Goal: Task Accomplishment & Management: Manage account settings

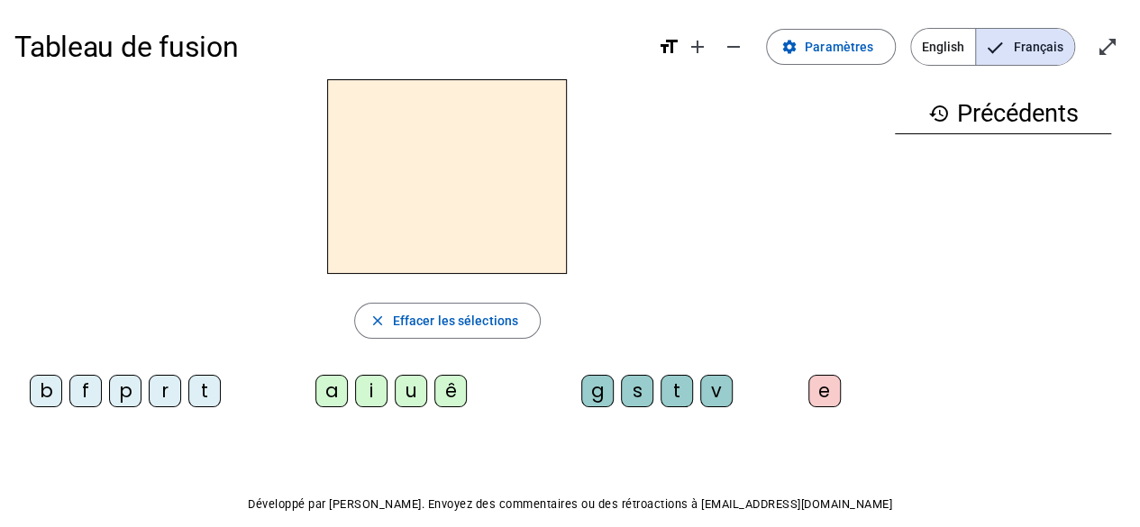
click at [950, 45] on span "English" at bounding box center [943, 47] width 64 height 36
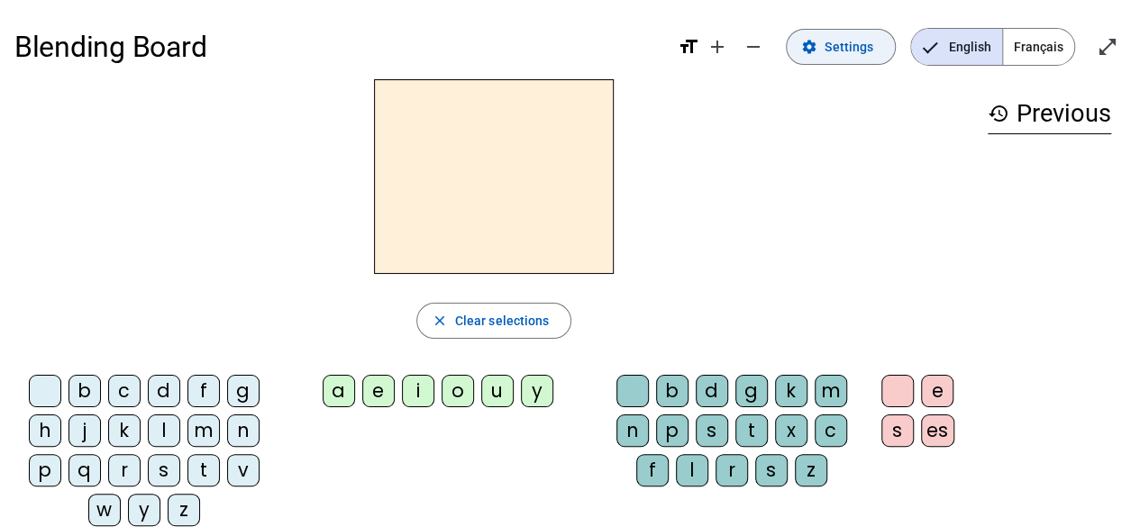
click at [818, 48] on mat-icon "settings" at bounding box center [809, 47] width 16 height 16
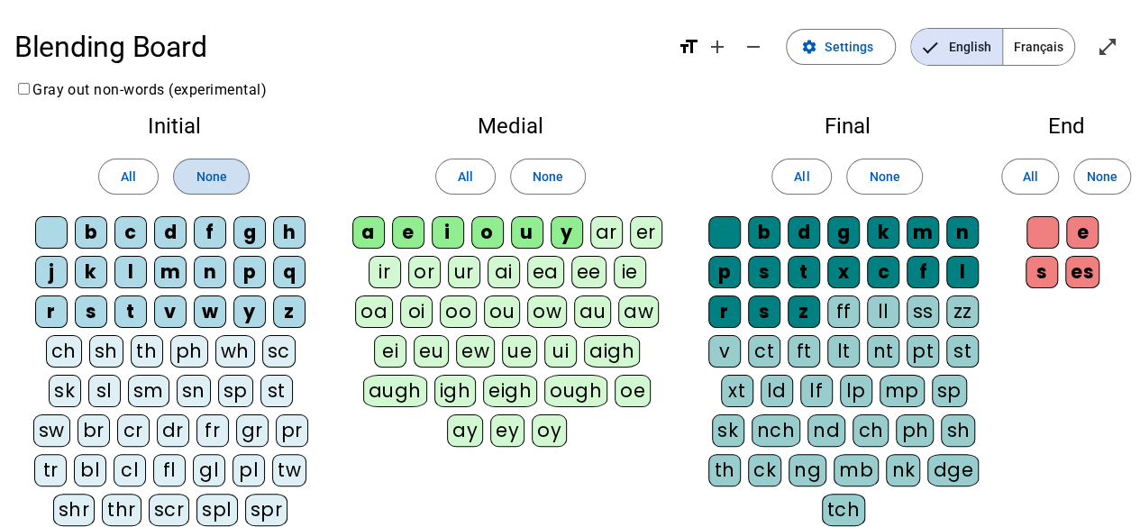
click at [189, 178] on span at bounding box center [211, 176] width 74 height 43
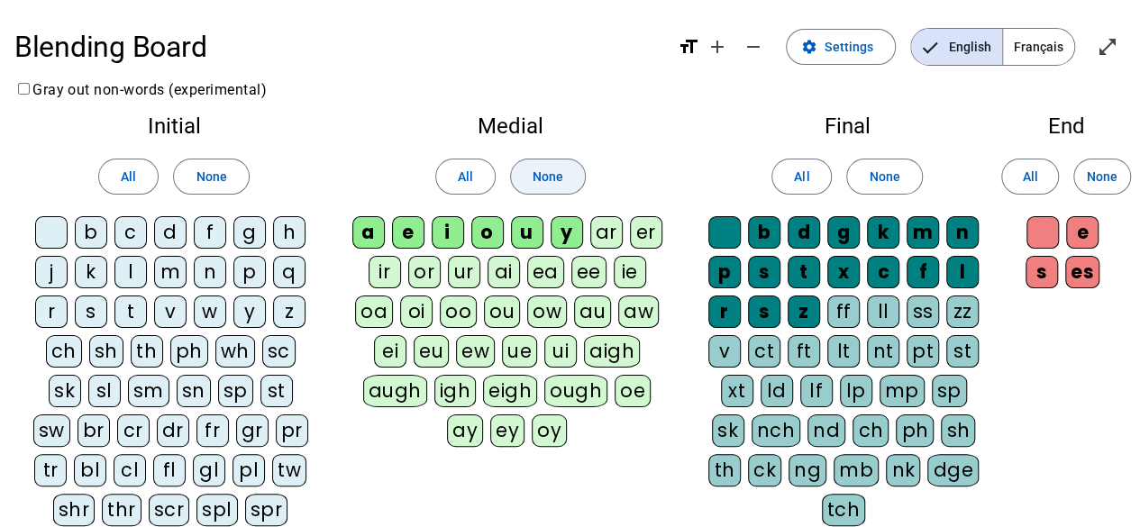
click at [572, 172] on span at bounding box center [548, 176] width 74 height 43
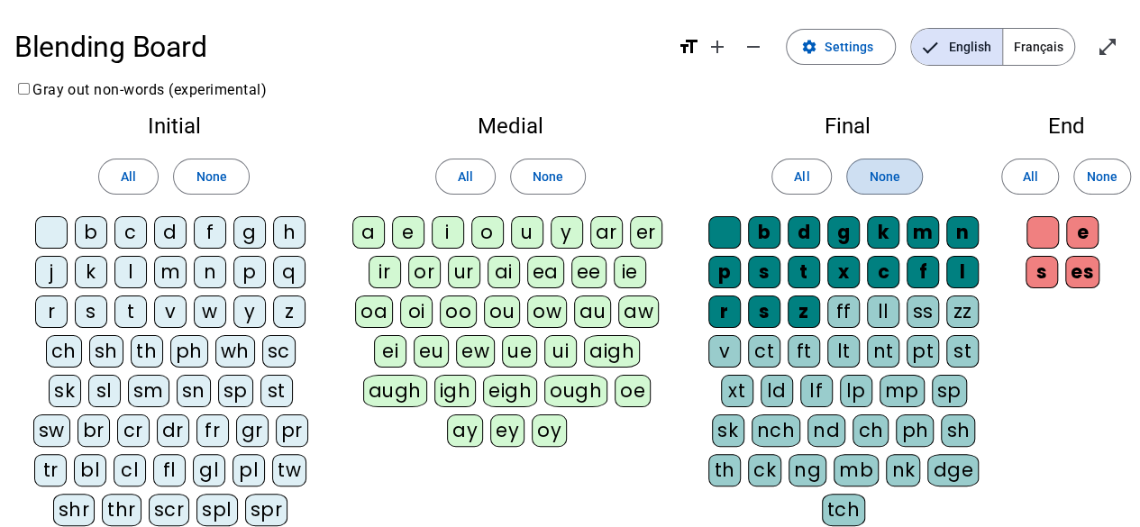
click at [910, 187] on span at bounding box center [884, 176] width 74 height 43
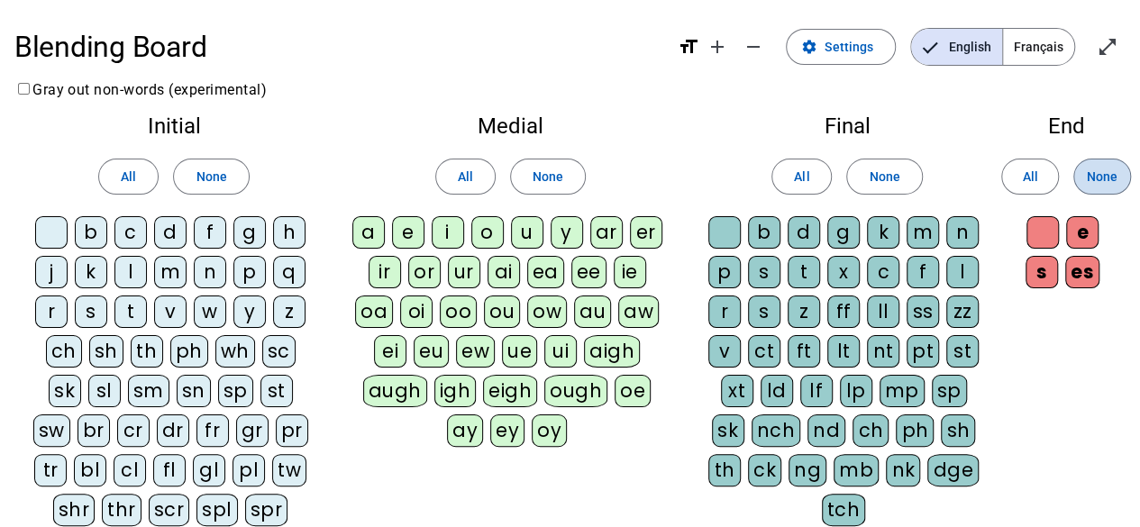
click at [1098, 173] on span "None" at bounding box center [1102, 177] width 31 height 22
click at [368, 232] on div "a" at bounding box center [368, 232] width 32 height 32
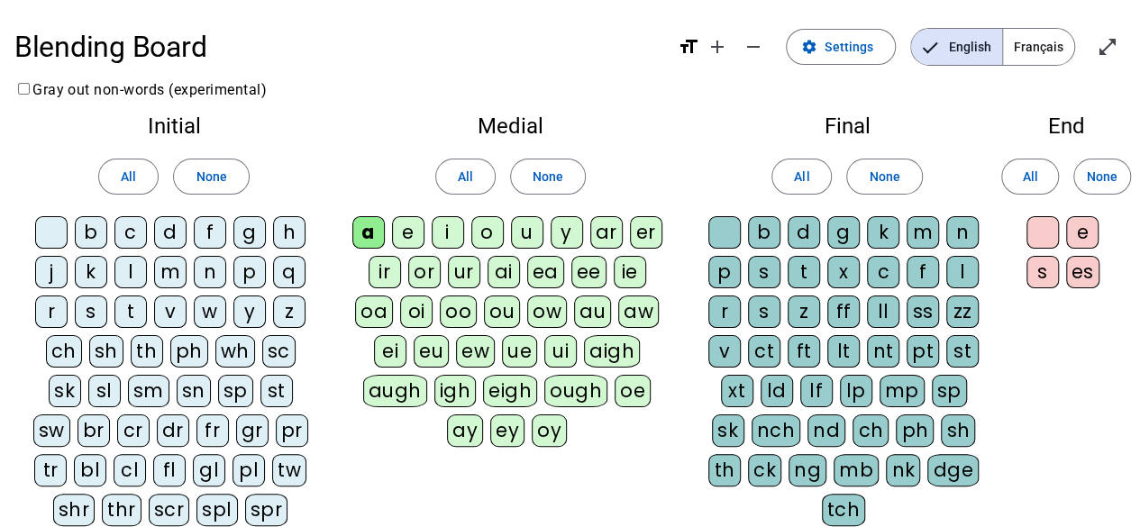
click at [919, 233] on div "m" at bounding box center [923, 232] width 32 height 32
click at [90, 314] on div "s" at bounding box center [91, 312] width 32 height 32
click at [210, 238] on div "f" at bounding box center [210, 232] width 32 height 32
click at [241, 277] on div "p" at bounding box center [249, 272] width 32 height 32
click at [803, 272] on div "t" at bounding box center [804, 272] width 32 height 32
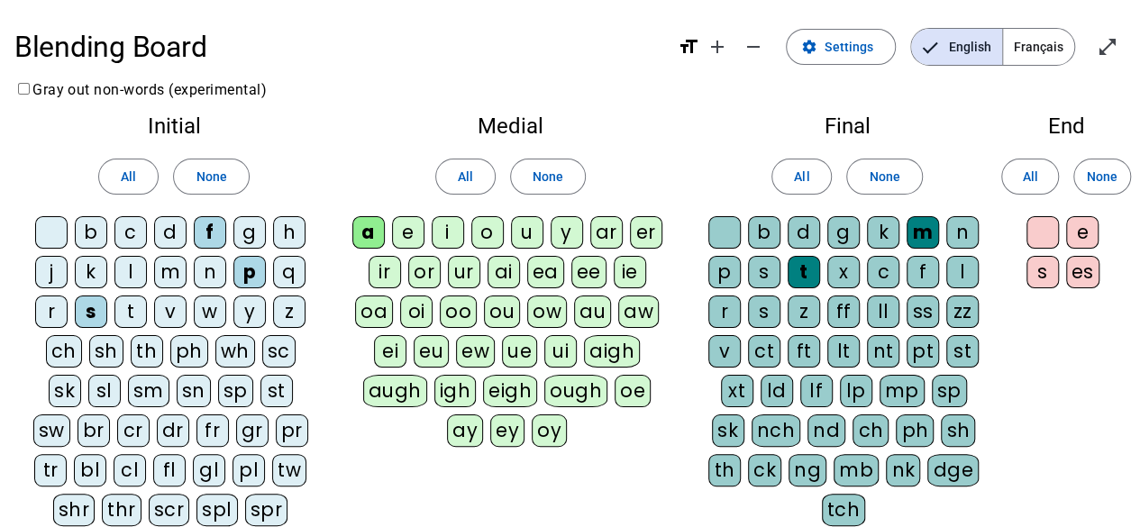
click at [449, 223] on div "i" at bounding box center [448, 232] width 32 height 32
click at [961, 233] on div "n" at bounding box center [963, 232] width 32 height 32
click at [182, 271] on div "m" at bounding box center [170, 272] width 32 height 32
click at [204, 269] on div "n" at bounding box center [210, 272] width 32 height 32
click at [134, 307] on div "t" at bounding box center [130, 312] width 32 height 32
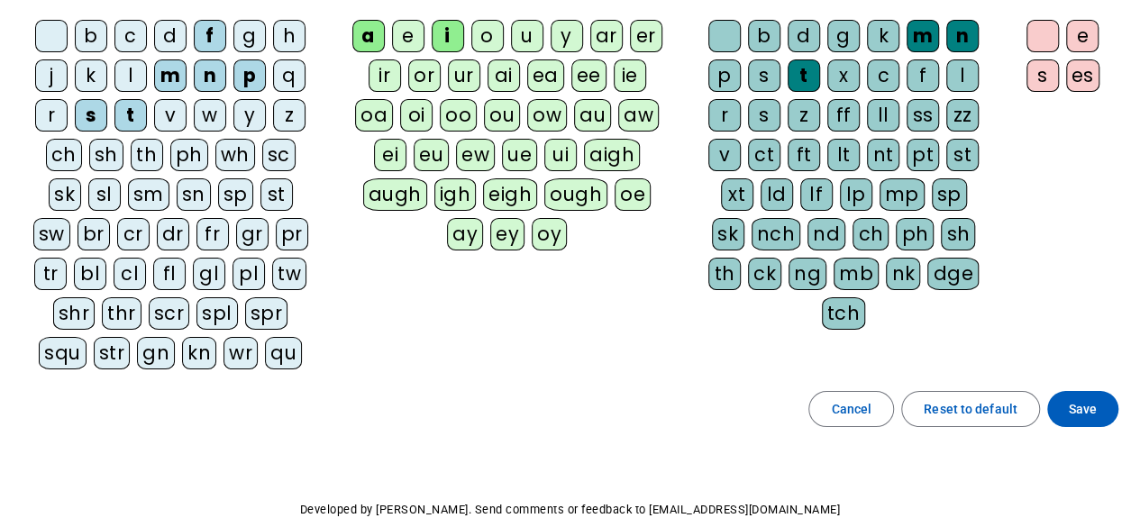
scroll to position [279, 0]
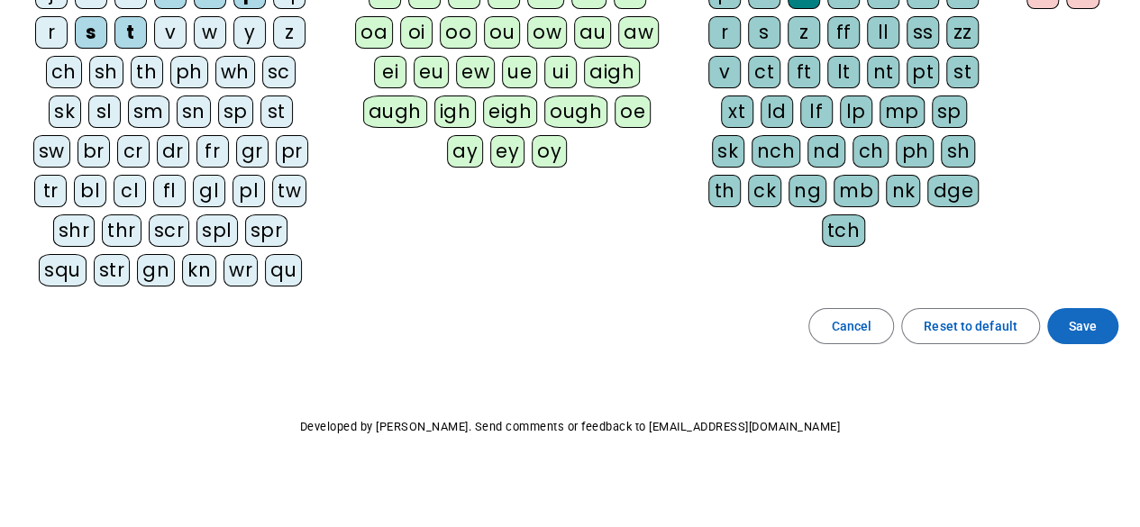
click at [1089, 324] on span "Save" at bounding box center [1083, 327] width 28 height 22
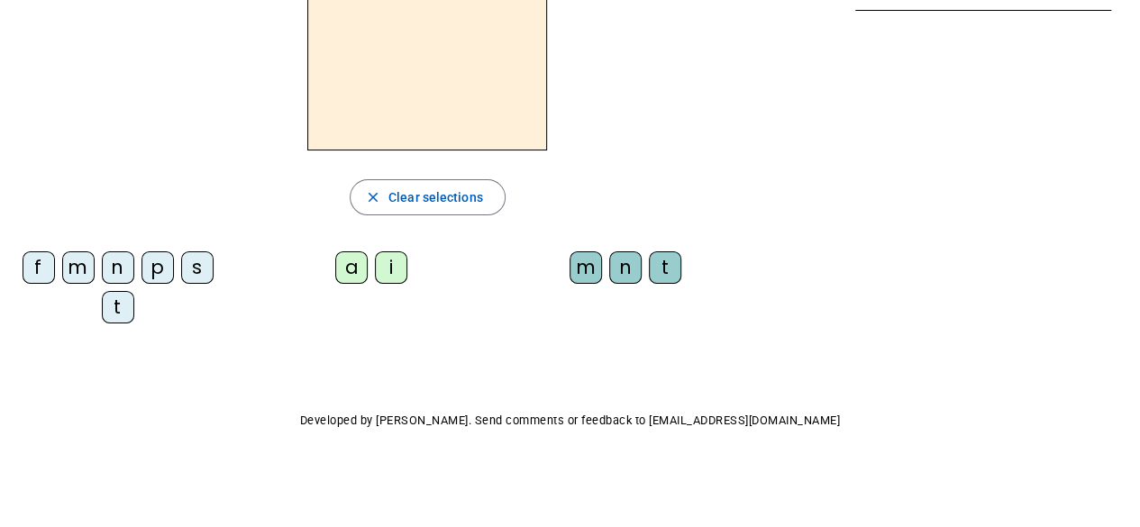
scroll to position [121, 0]
